Goal: Task Accomplishment & Management: Manage account settings

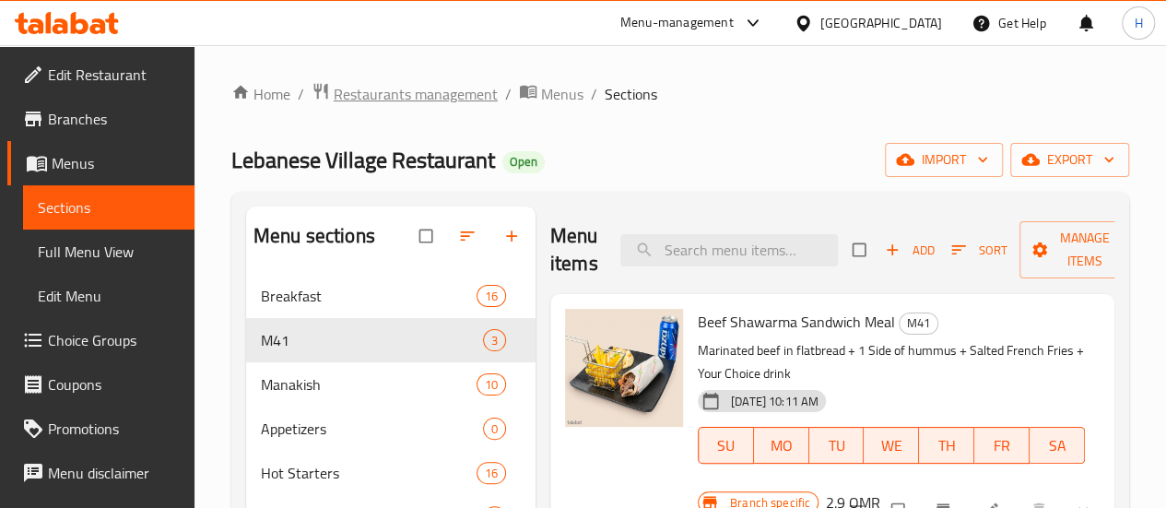
click at [369, 88] on span "Restaurants management" at bounding box center [416, 94] width 164 height 22
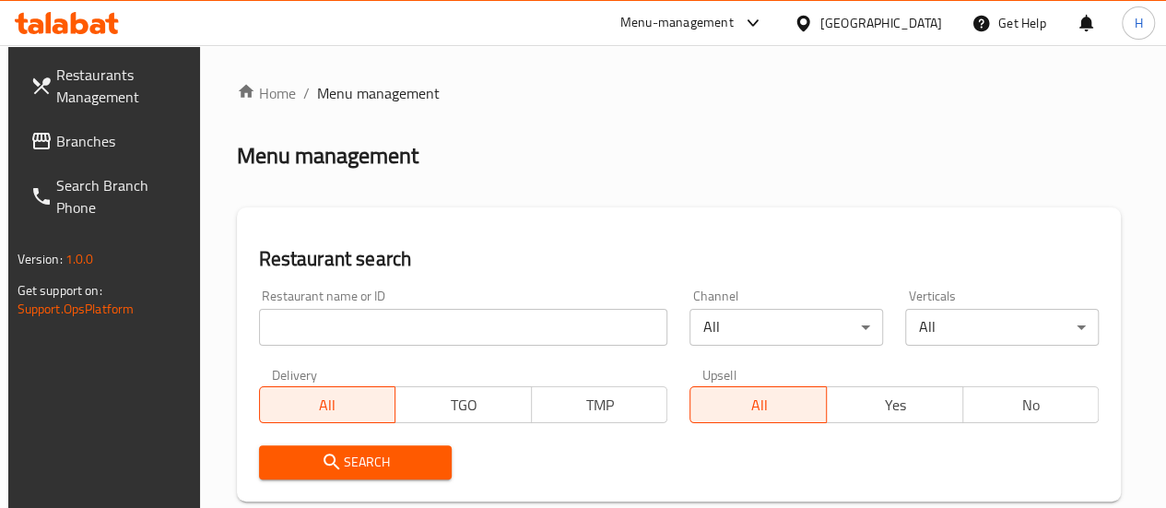
click at [382, 324] on input "search" at bounding box center [463, 327] width 409 height 37
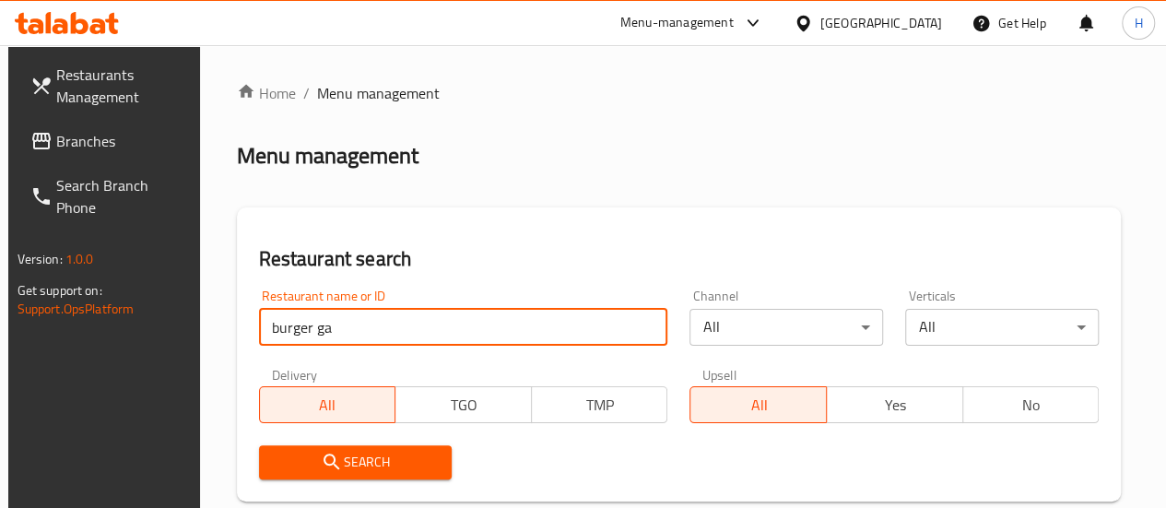
type input "burger garage"
click button "Search" at bounding box center [356, 462] width 194 height 34
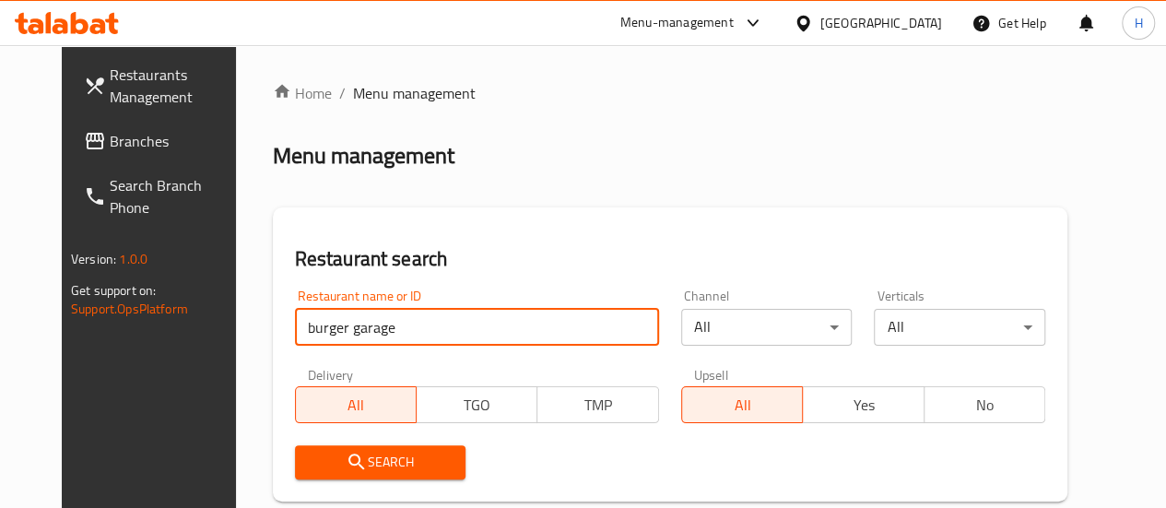
scroll to position [299, 0]
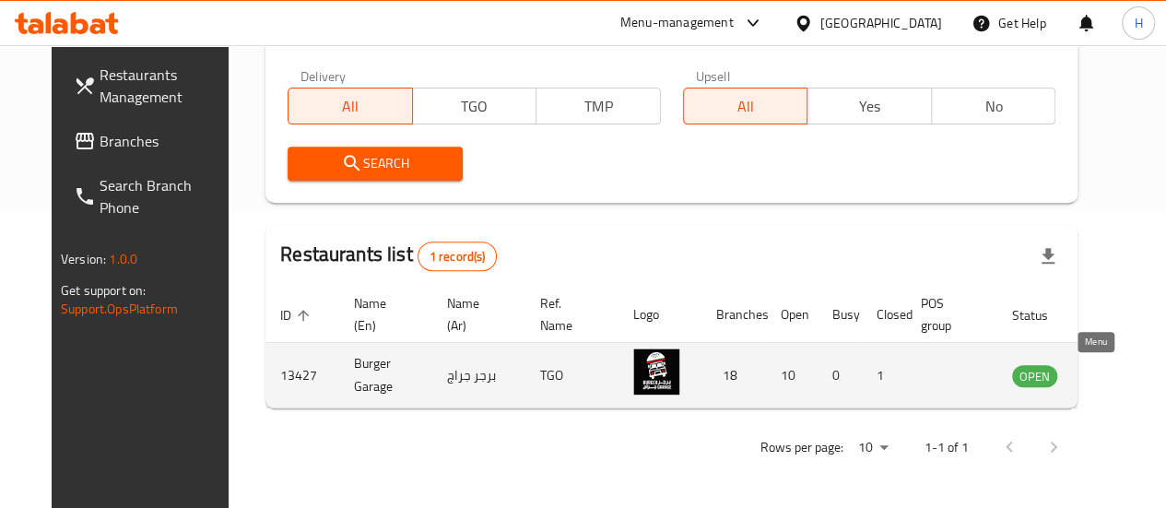
click at [1108, 382] on link "enhanced table" at bounding box center [1125, 375] width 34 height 22
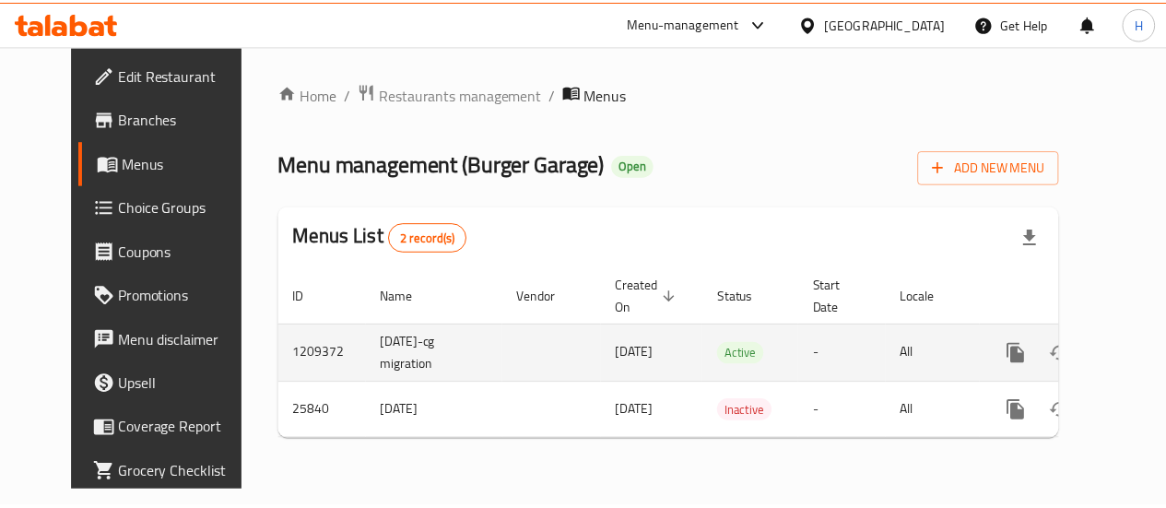
scroll to position [0, 6]
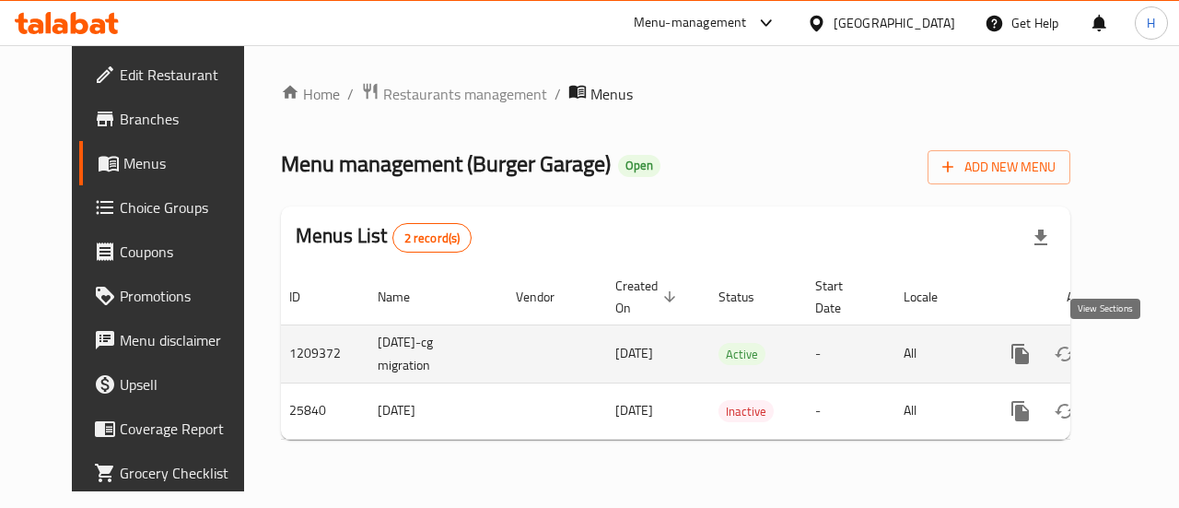
click at [1143, 349] on icon "enhanced table" at bounding box center [1154, 354] width 22 height 22
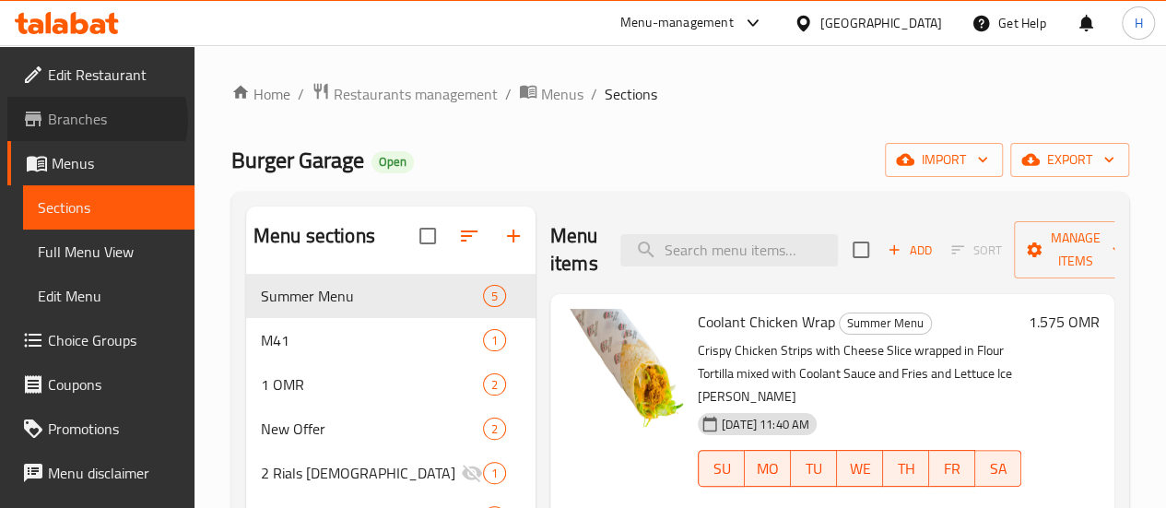
click at [96, 120] on span "Branches" at bounding box center [114, 119] width 132 height 22
